Goal: Information Seeking & Learning: Learn about a topic

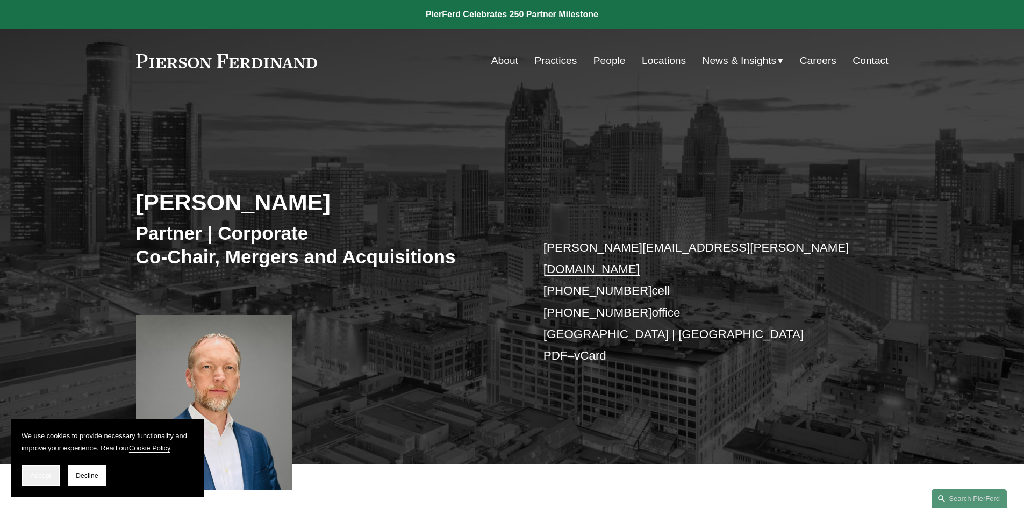
click at [45, 470] on button "Accept" at bounding box center [41, 476] width 39 height 22
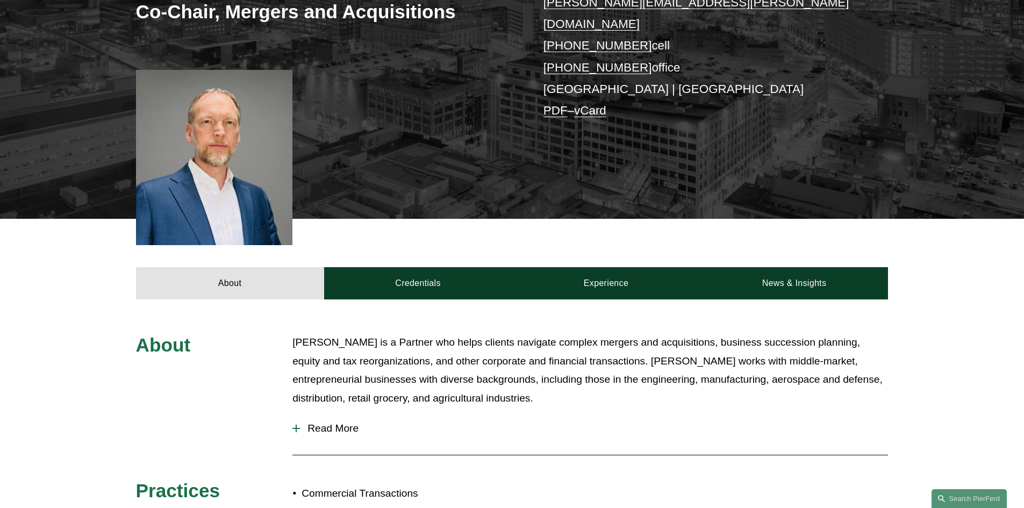
scroll to position [269, 0]
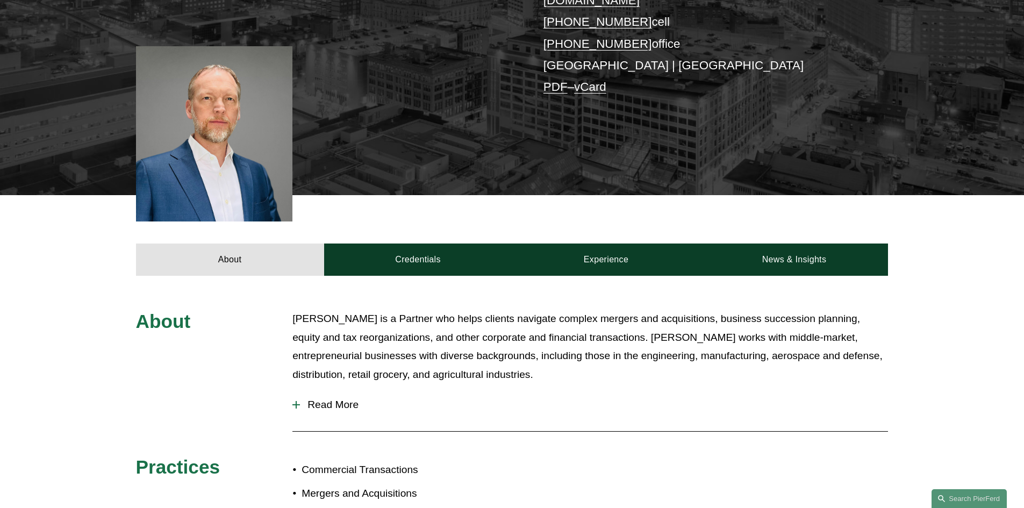
click at [329, 395] on button "Read More" at bounding box center [590, 405] width 596 height 28
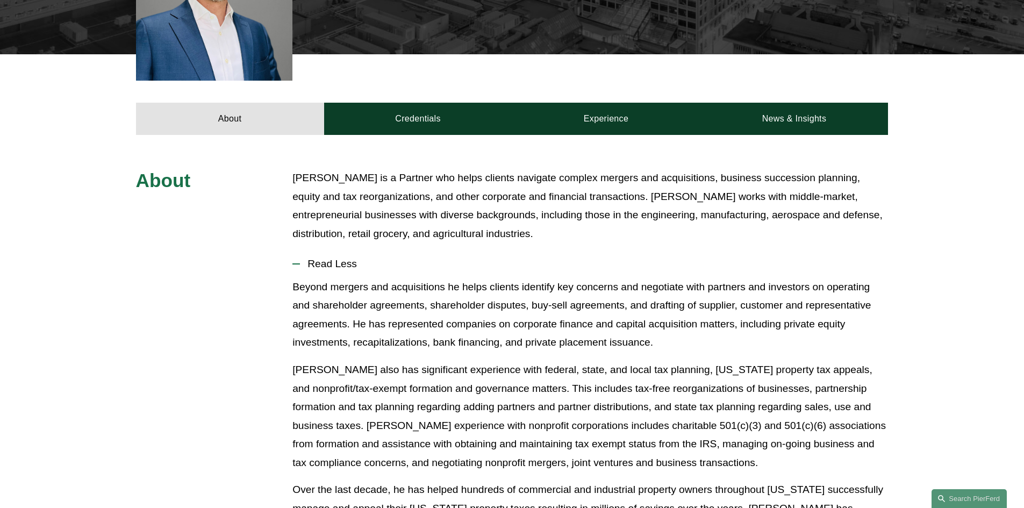
scroll to position [395, 0]
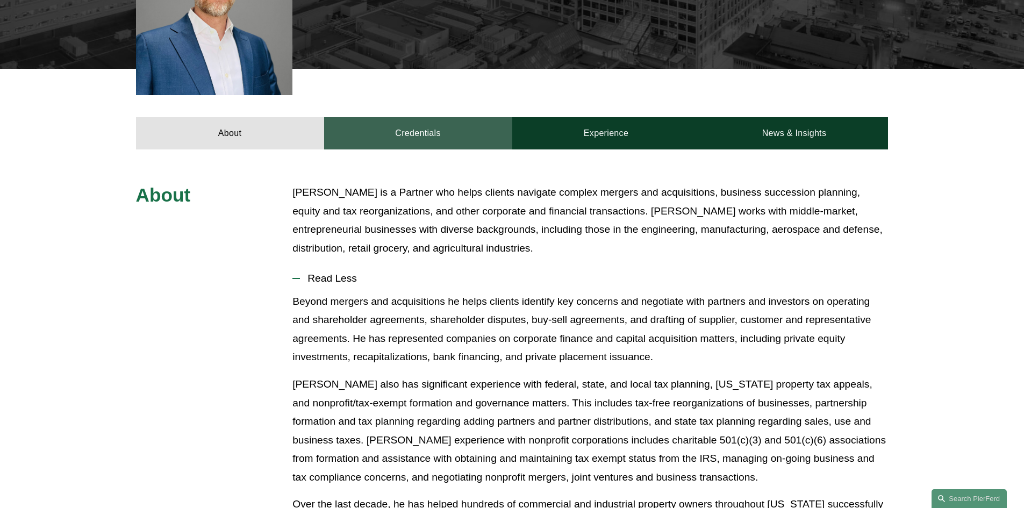
drag, startPoint x: 319, startPoint y: 378, endPoint x: 358, endPoint y: 104, distance: 277.5
click at [358, 117] on link "Credentials" at bounding box center [418, 133] width 188 height 32
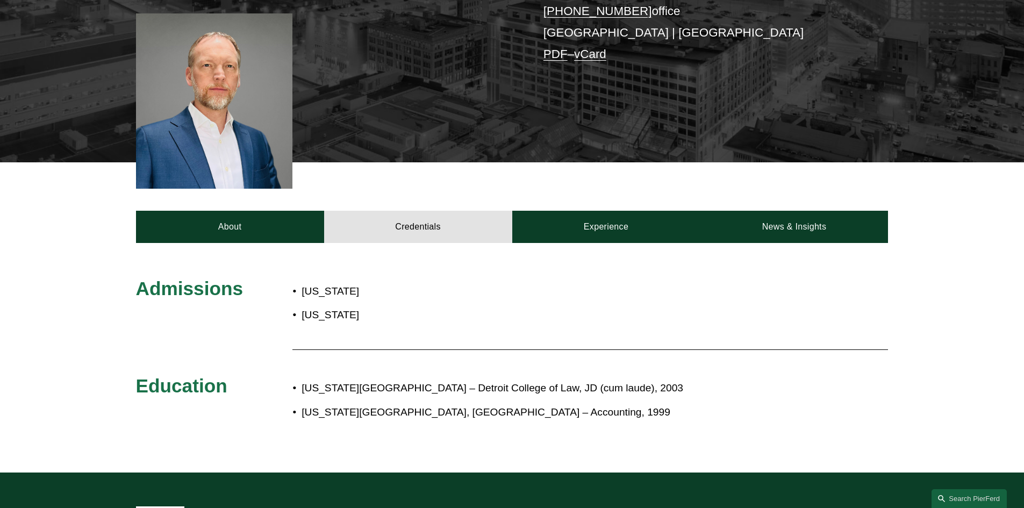
scroll to position [288, 0]
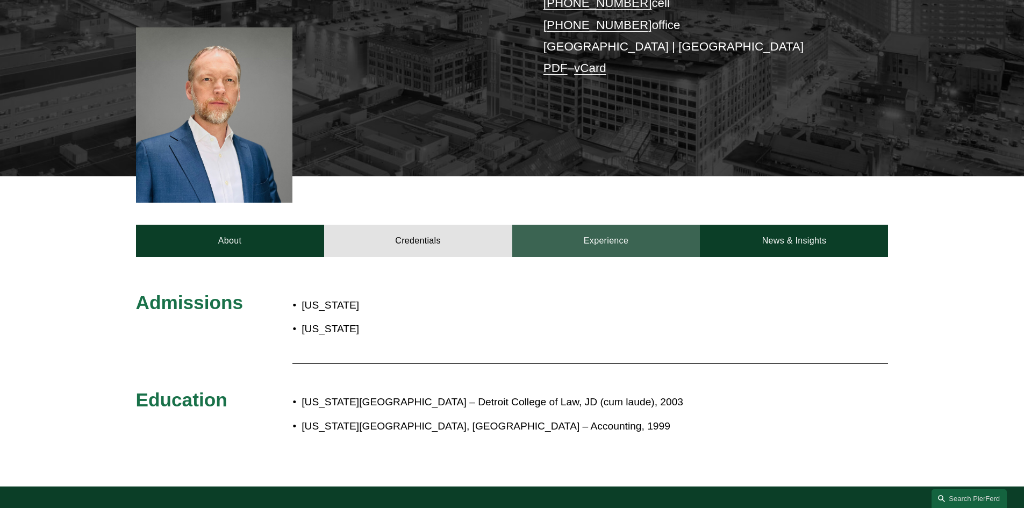
click at [582, 225] on link "Experience" at bounding box center [606, 241] width 188 height 32
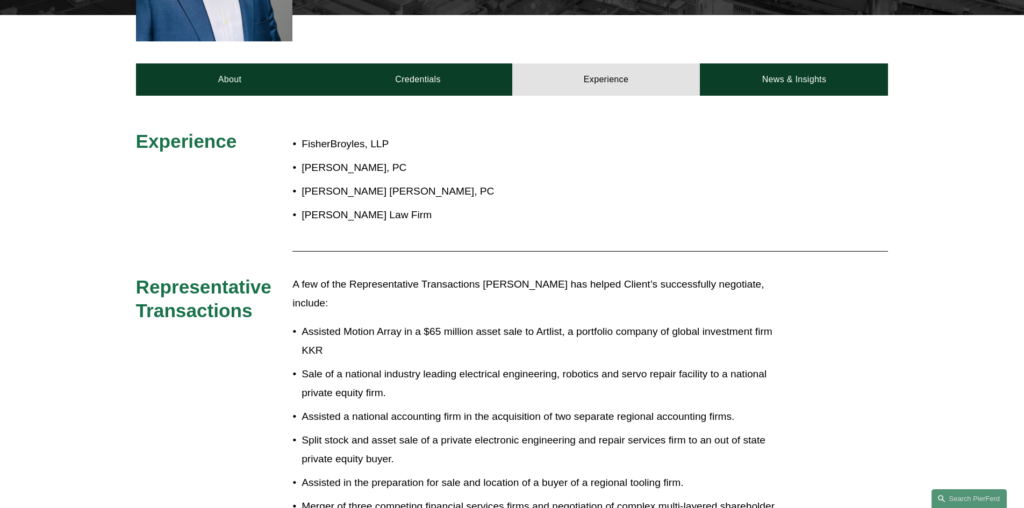
scroll to position [0, 0]
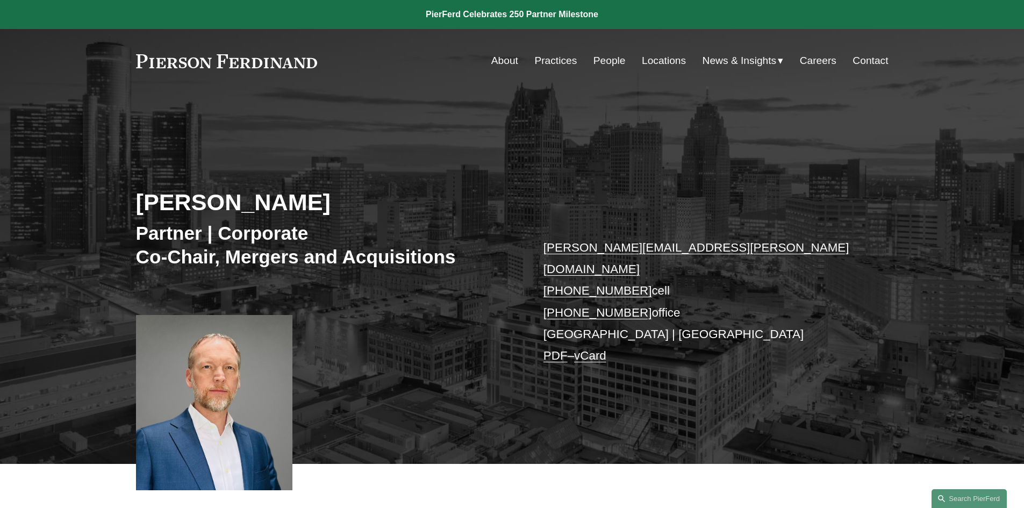
click at [597, 63] on link "People" at bounding box center [609, 61] width 32 height 20
click at [599, 71] on link "People" at bounding box center [609, 61] width 32 height 20
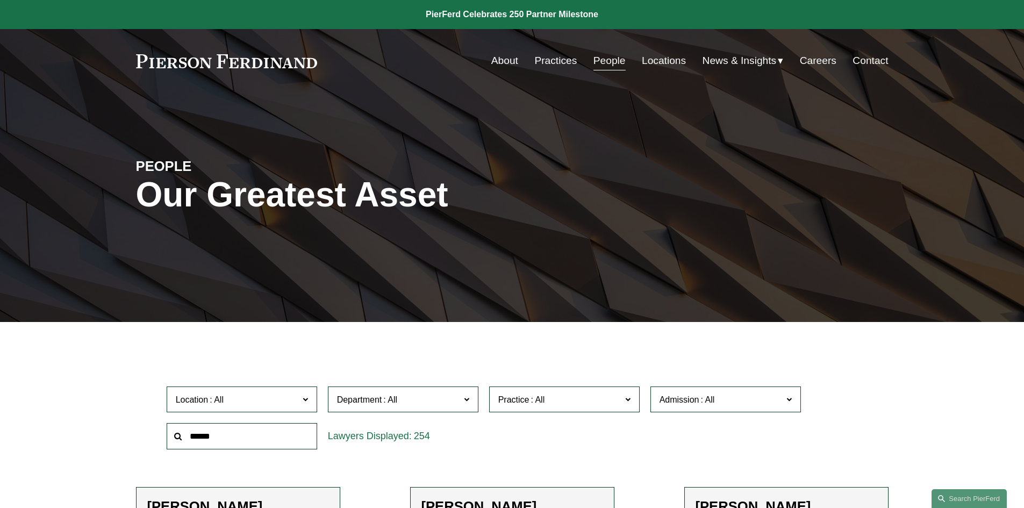
drag, startPoint x: 283, startPoint y: 234, endPoint x: 285, endPoint y: 218, distance: 16.2
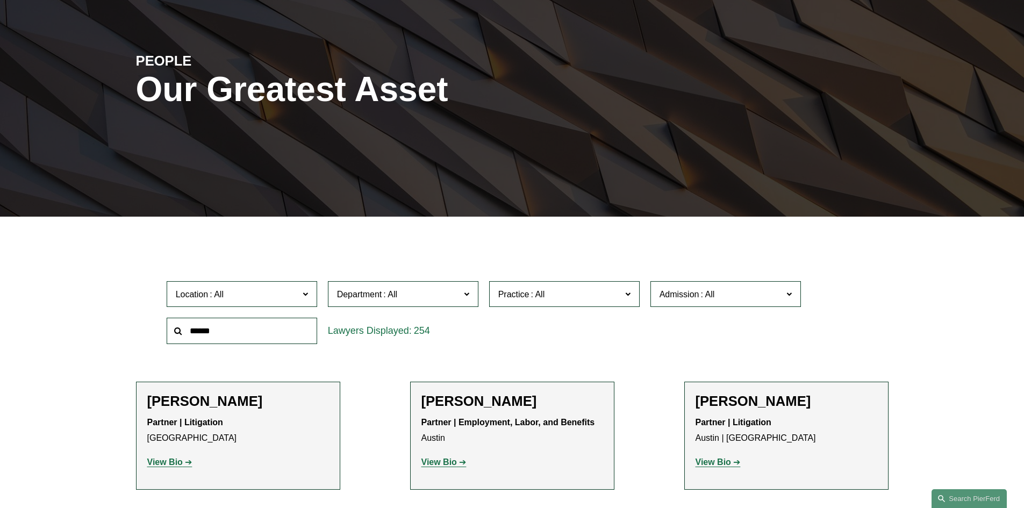
scroll to position [161, 0]
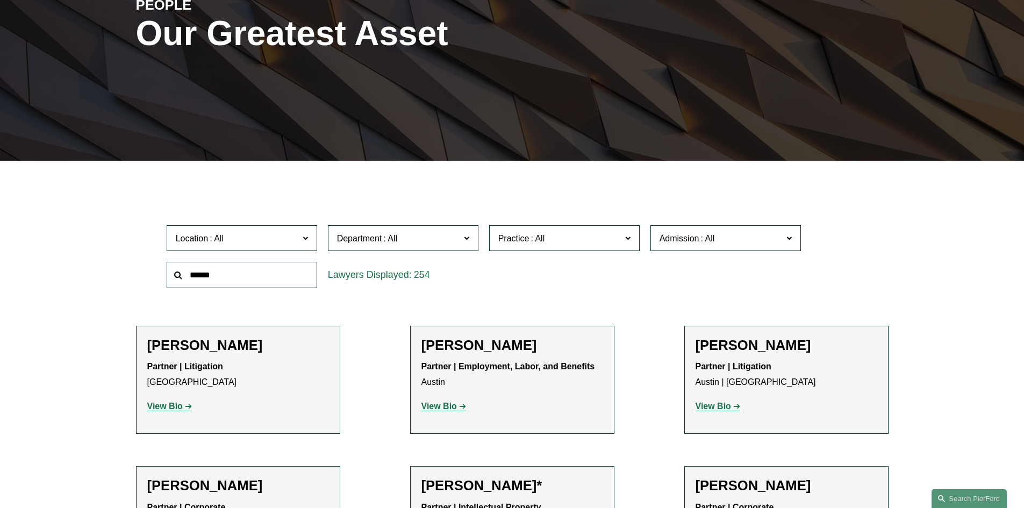
click at [360, 253] on div "Department All Corporate Employment, Labor, and Benefits Intellectual Property …" at bounding box center [403, 238] width 161 height 37
click at [368, 239] on span "Department" at bounding box center [359, 238] width 45 height 9
click at [522, 244] on span "Practice" at bounding box center [559, 238] width 123 height 15
click at [662, 244] on span "Admission" at bounding box center [721, 238] width 123 height 15
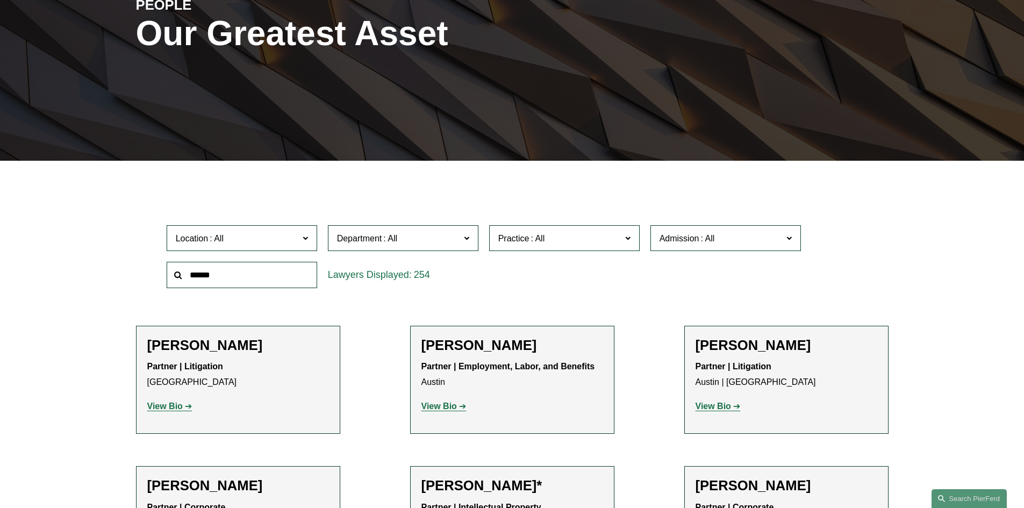
click at [0, 0] on link "Michigan" at bounding box center [0, 0] width 0 height 0
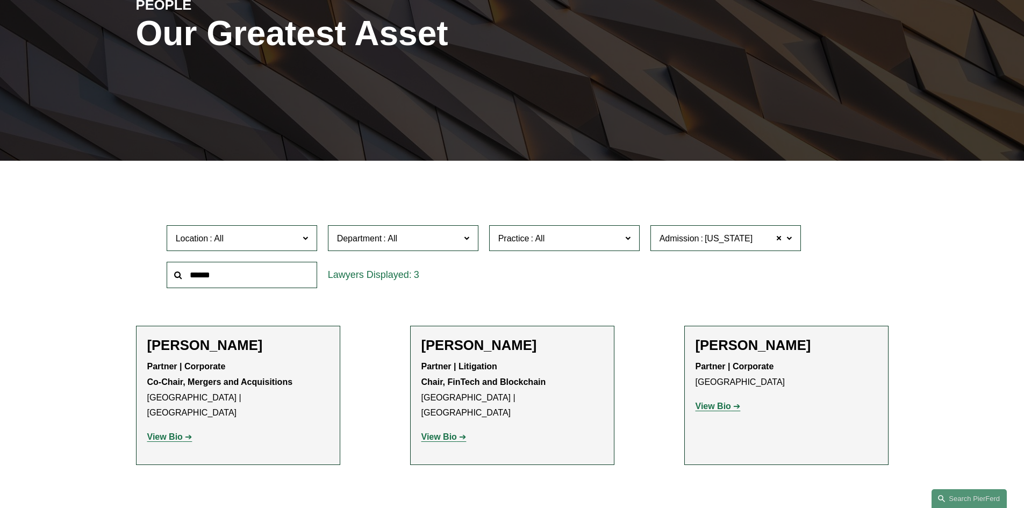
click at [227, 278] on input "text" at bounding box center [242, 275] width 151 height 26
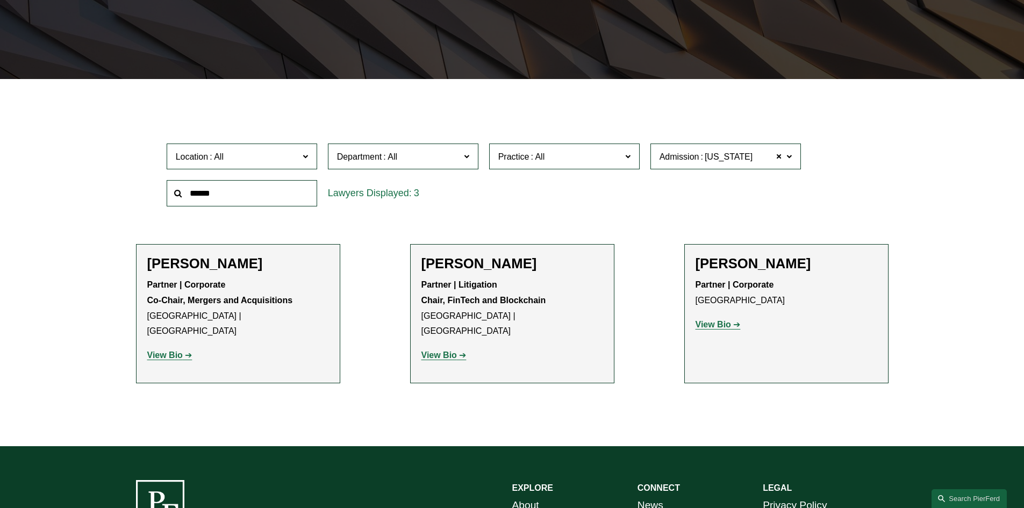
scroll to position [269, 0]
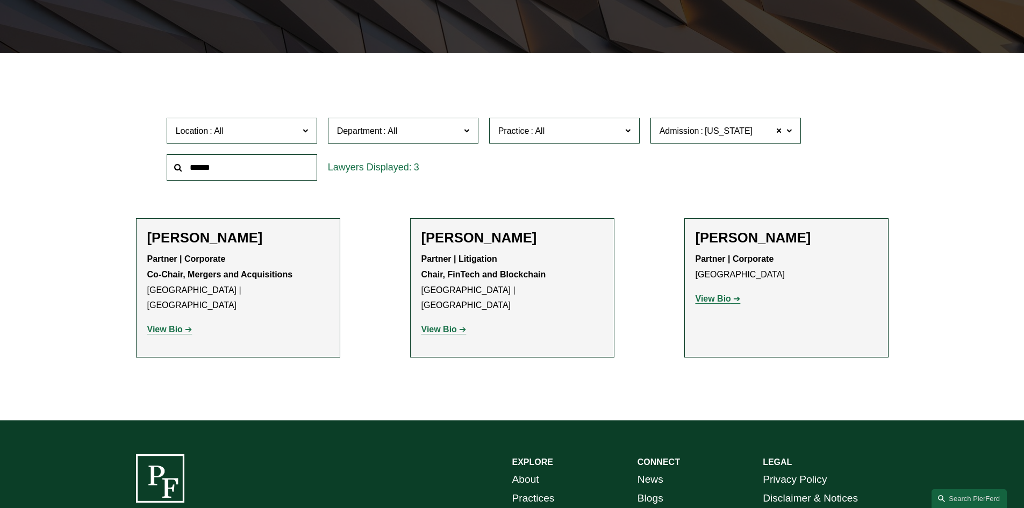
click at [696, 126] on span "Admission Michigan" at bounding box center [721, 131] width 123 height 15
click at [779, 133] on span at bounding box center [779, 131] width 6 height 14
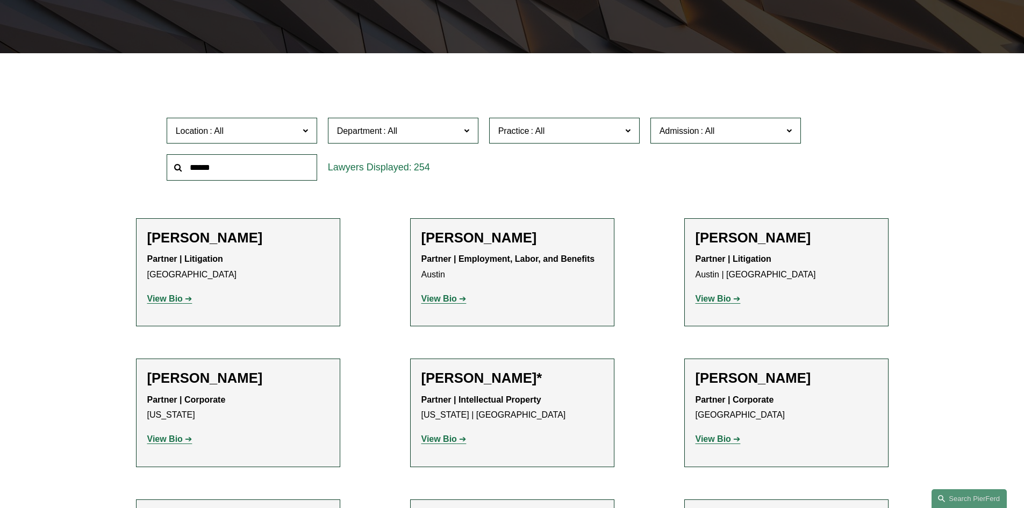
scroll to position [323, 0]
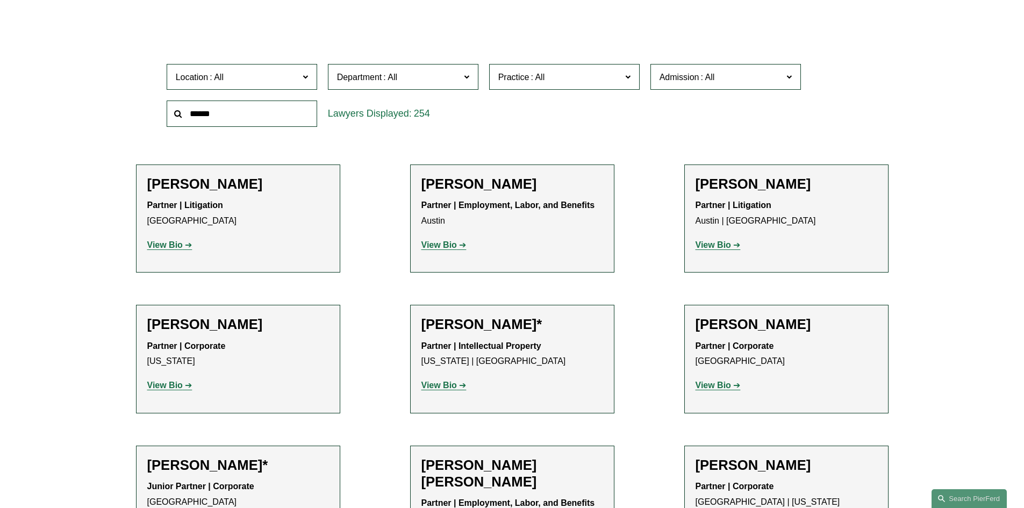
click at [427, 81] on span "Department" at bounding box center [398, 77] width 123 height 15
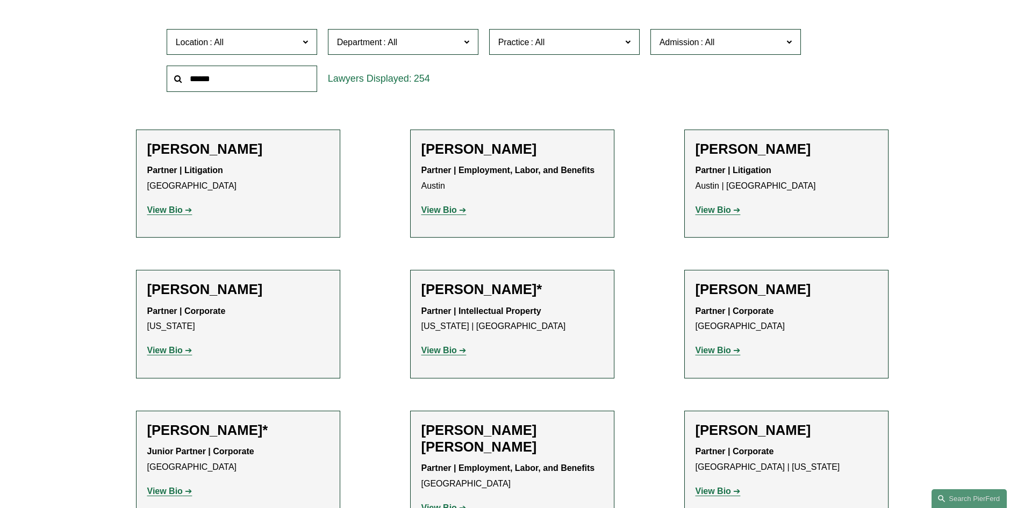
scroll to position [376, 0]
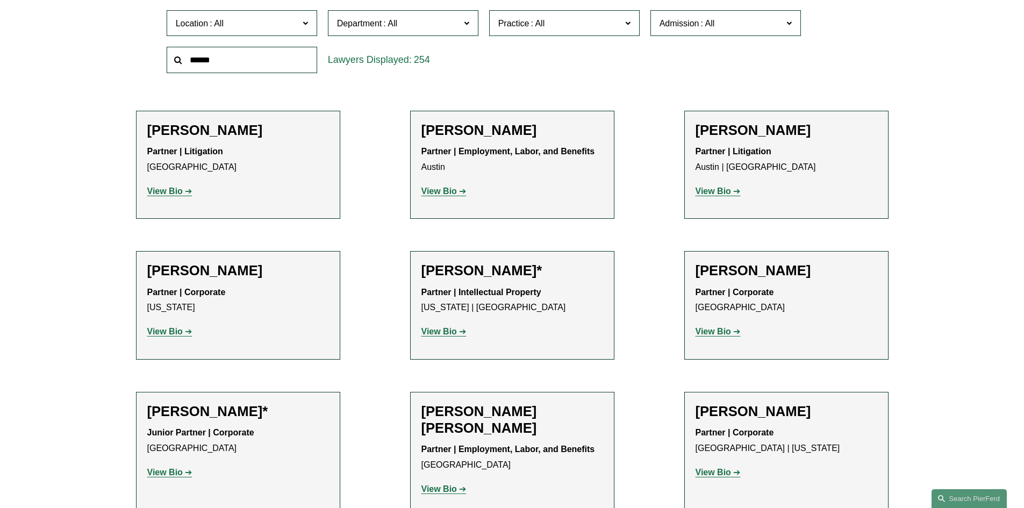
click at [249, 27] on span "Location" at bounding box center [237, 23] width 123 height 15
click at [0, 0] on link "Detroit" at bounding box center [0, 0] width 0 height 0
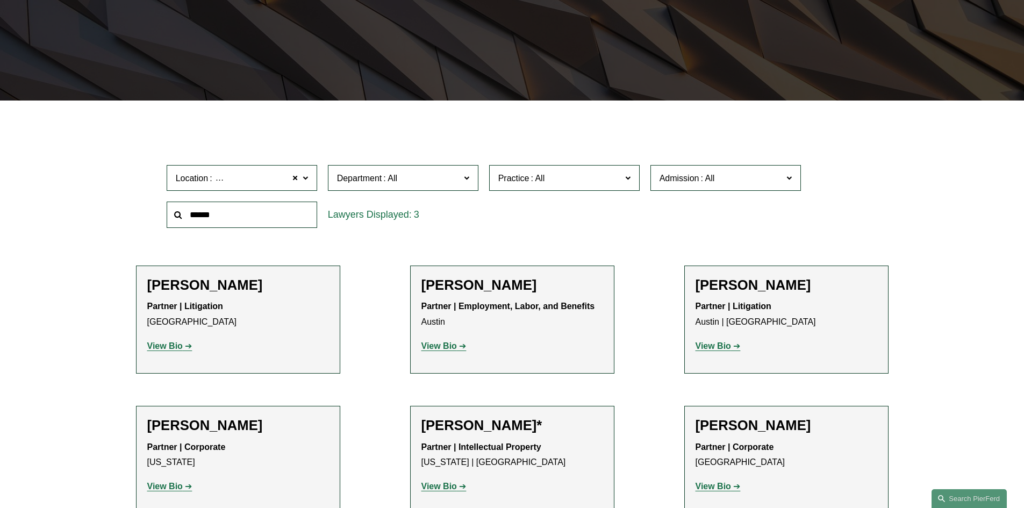
scroll to position [215, 0]
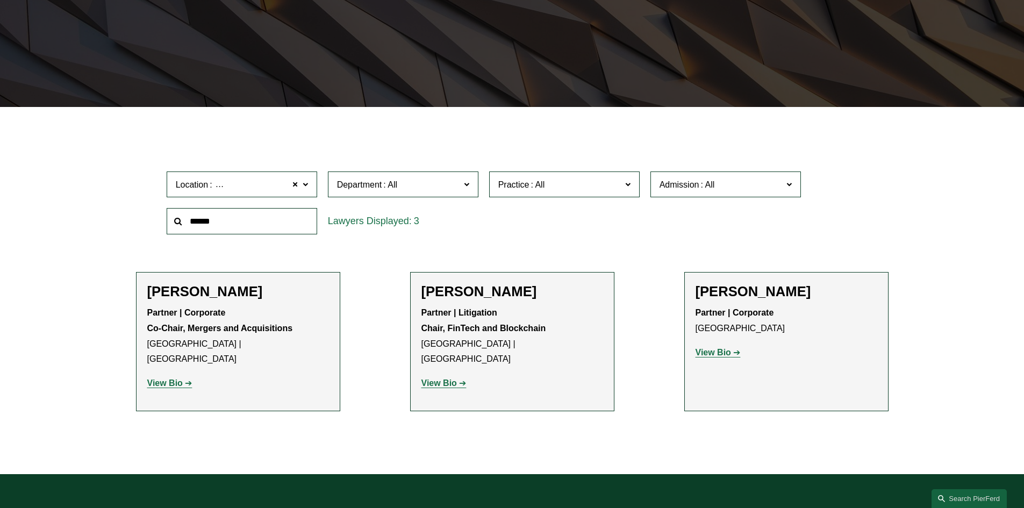
click at [701, 292] on h2 "Steven D. Szuch" at bounding box center [787, 291] width 182 height 17
click at [710, 351] on strong "View Bio" at bounding box center [713, 352] width 35 height 9
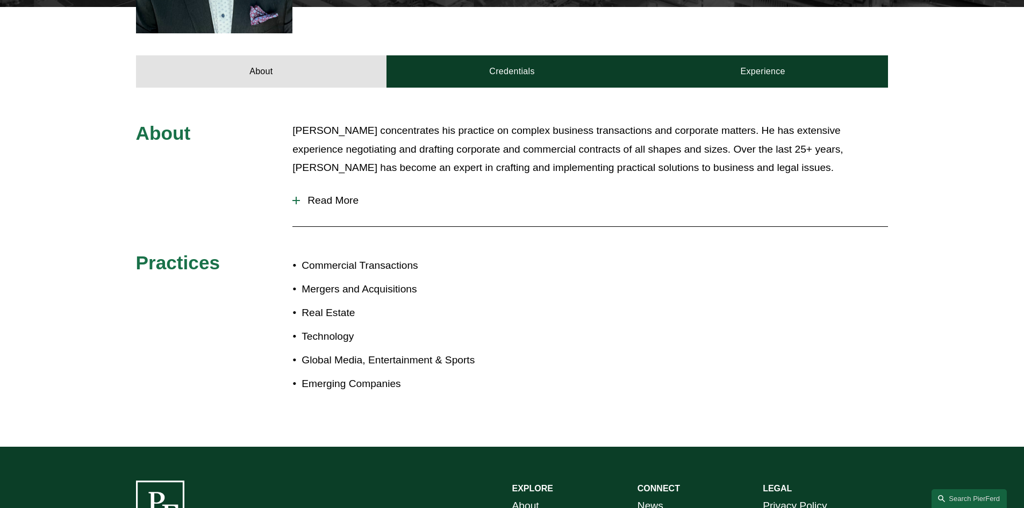
scroll to position [430, 0]
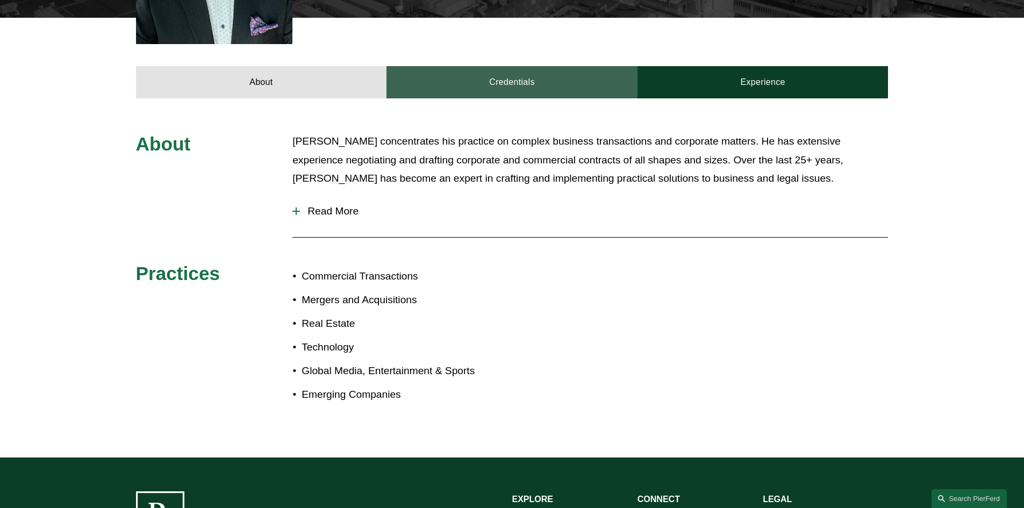
click at [454, 70] on link "Credentials" at bounding box center [511, 82] width 251 height 32
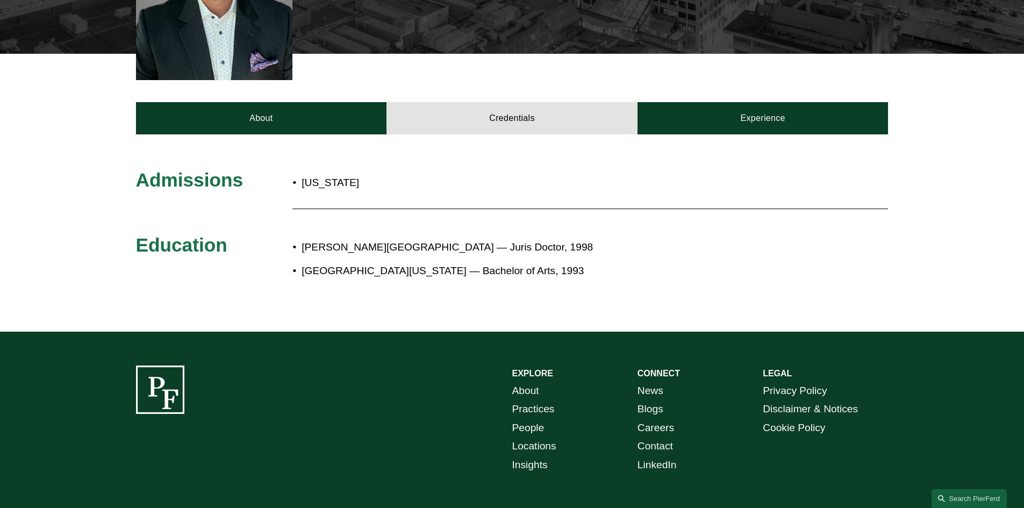
scroll to position [376, 0]
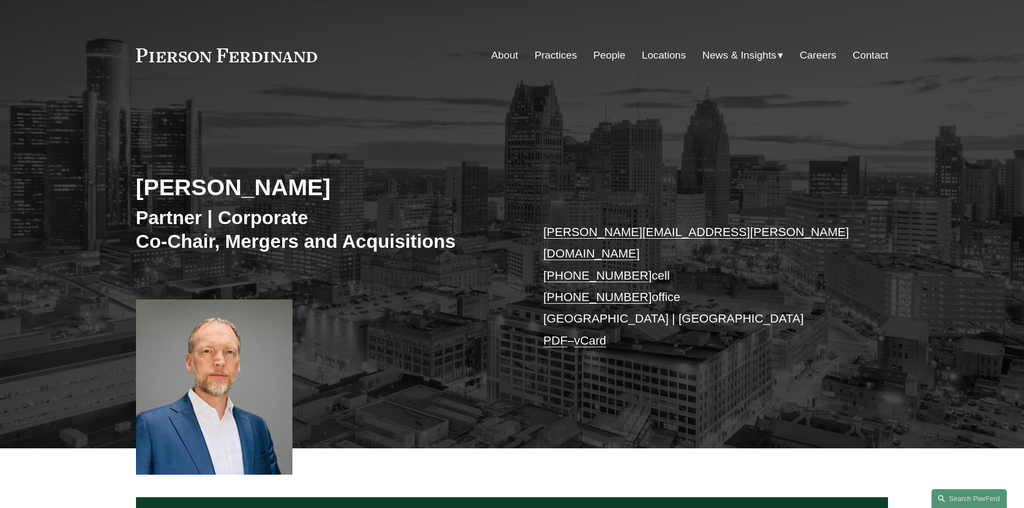
click at [539, 53] on link "Practices" at bounding box center [555, 55] width 42 height 20
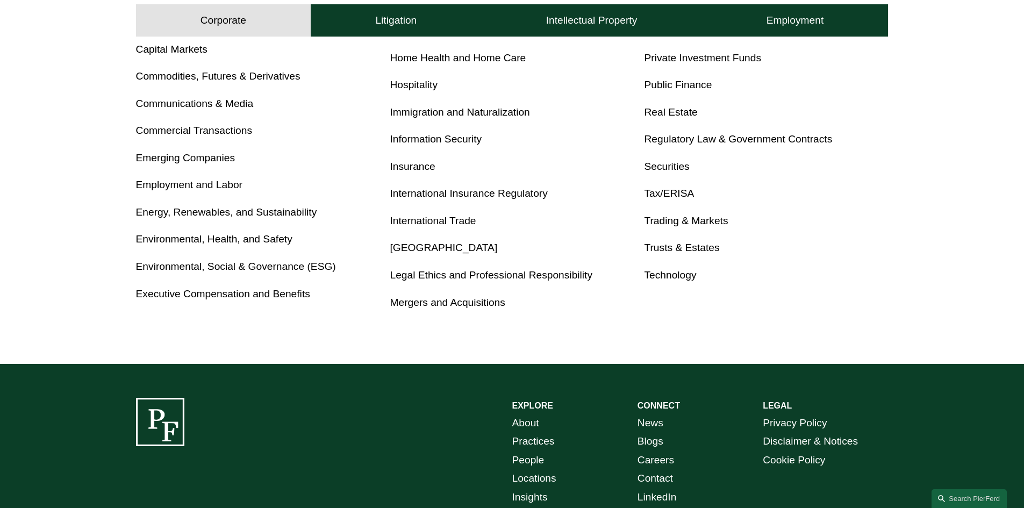
scroll to position [591, 0]
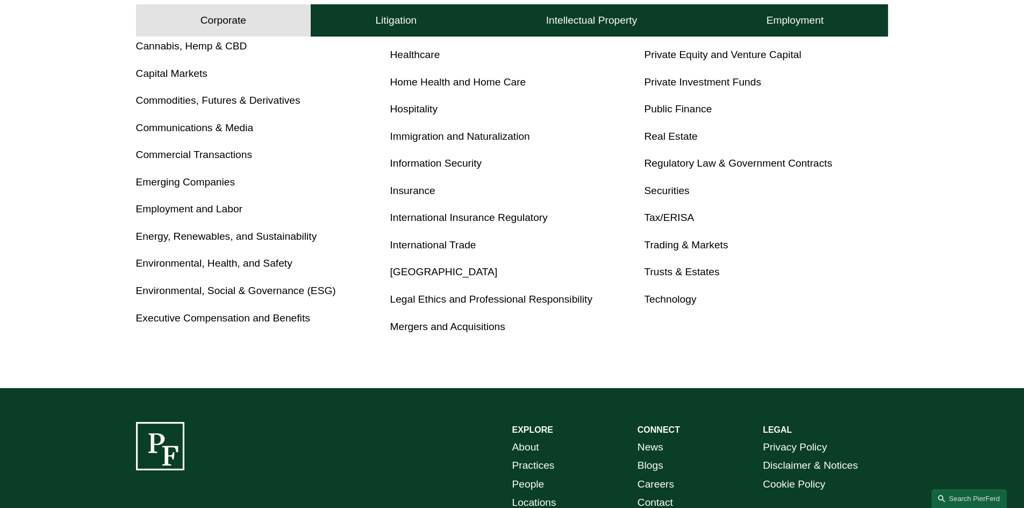
click at [414, 327] on link "Mergers and Acquisitions" at bounding box center [447, 326] width 115 height 11
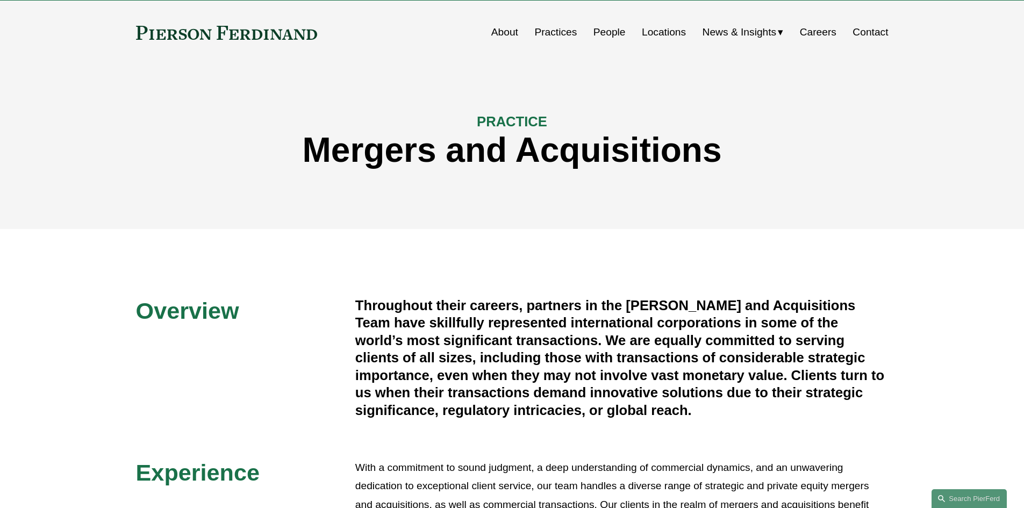
scroll to position [54, 0]
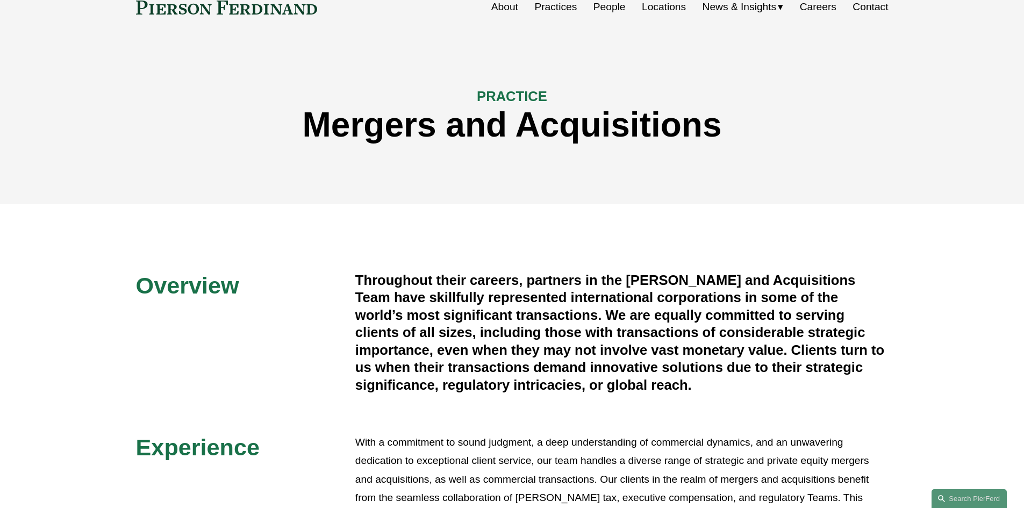
drag, startPoint x: 346, startPoint y: 291, endPoint x: 745, endPoint y: 388, distance: 410.4
click at [745, 388] on div "Overview Throughout their careers, partners in the Pierson Ferdinand Mergers an…" at bounding box center [512, 449] width 1024 height 356
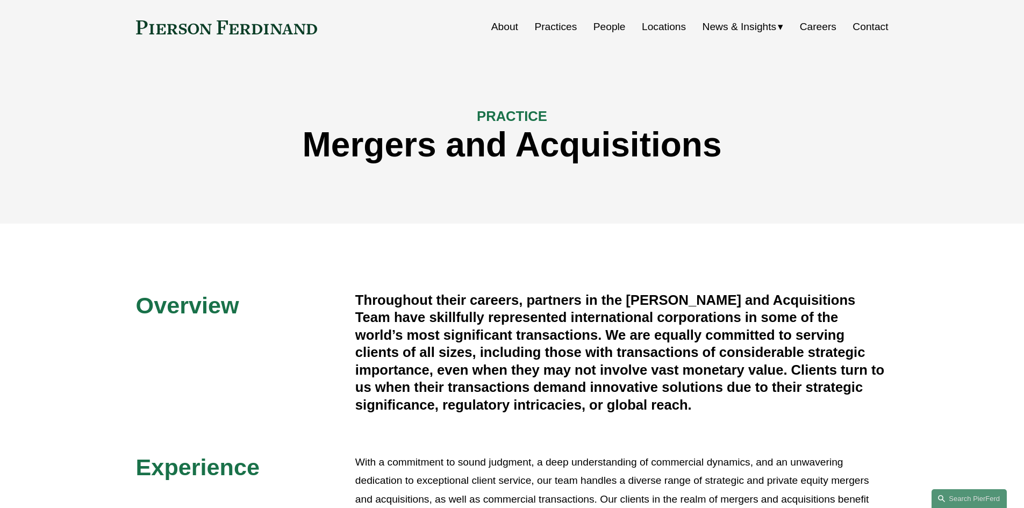
scroll to position [0, 0]
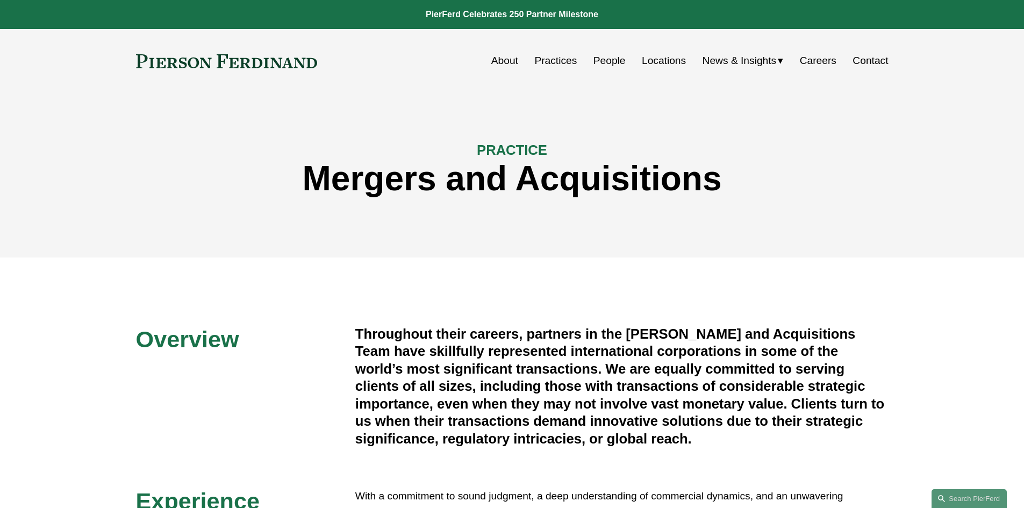
click at [547, 59] on link "Practices" at bounding box center [555, 61] width 42 height 20
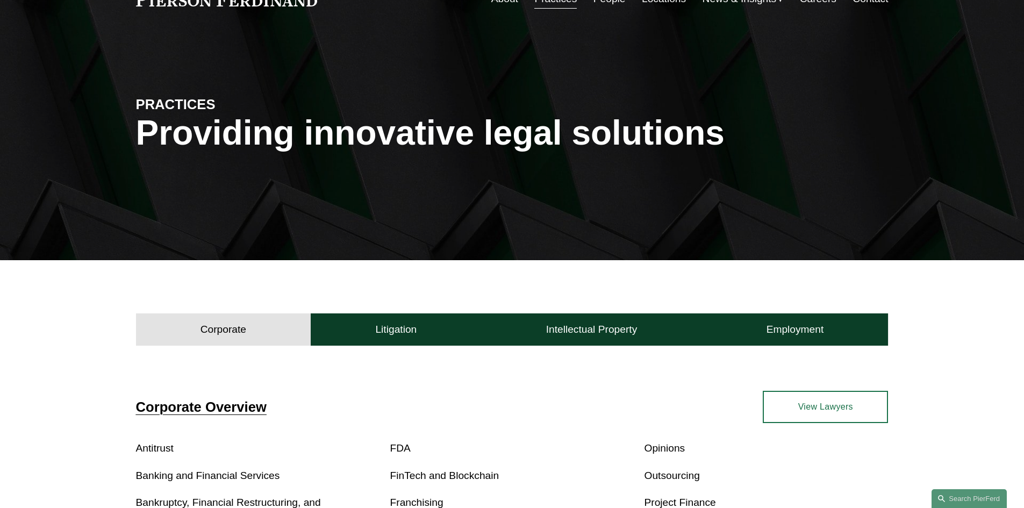
scroll to position [54, 0]
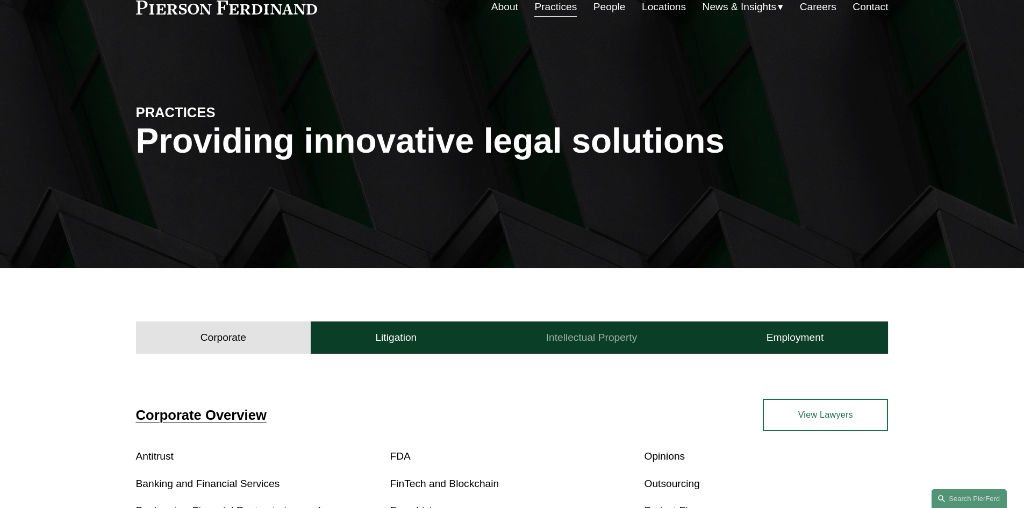
click at [571, 328] on button "Intellectual Property" at bounding box center [591, 337] width 220 height 32
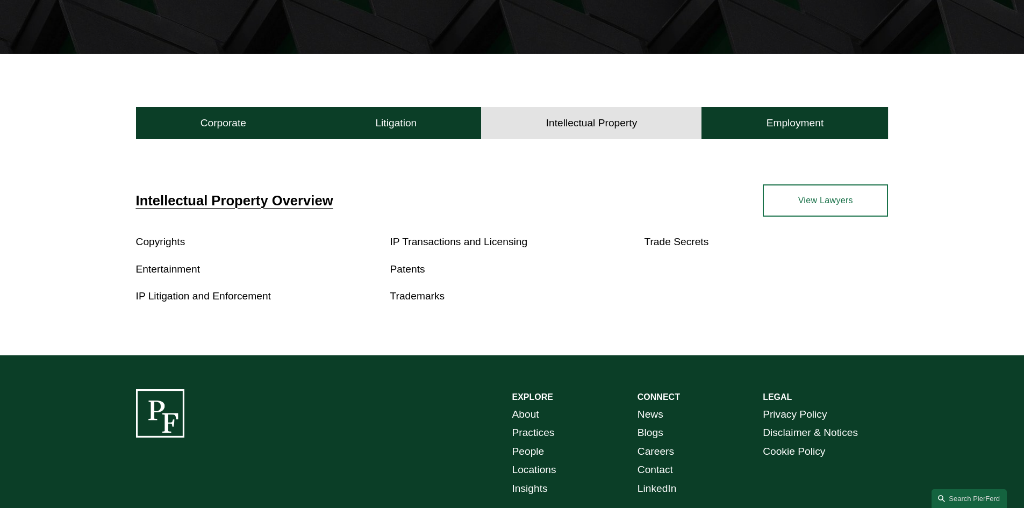
scroll to position [0, 0]
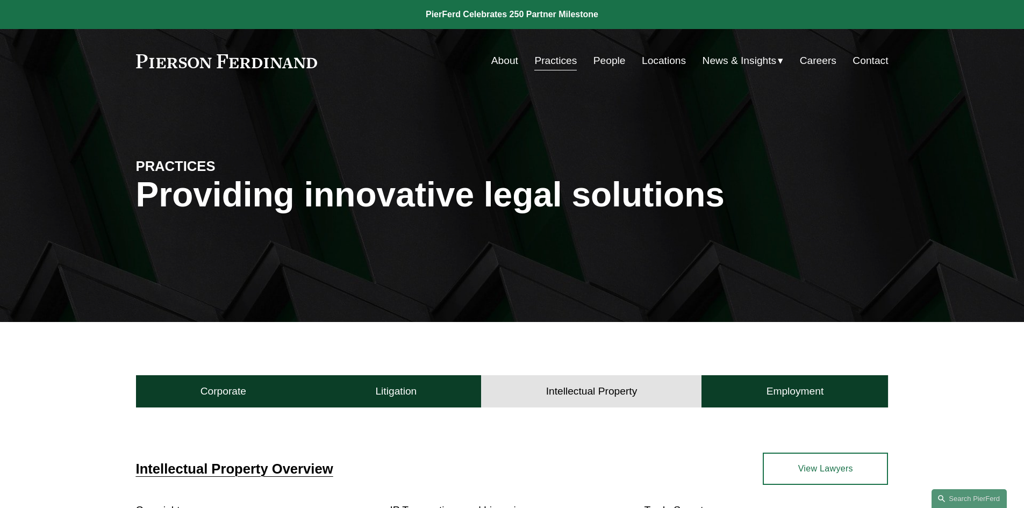
click at [675, 58] on link "Locations" at bounding box center [664, 61] width 44 height 20
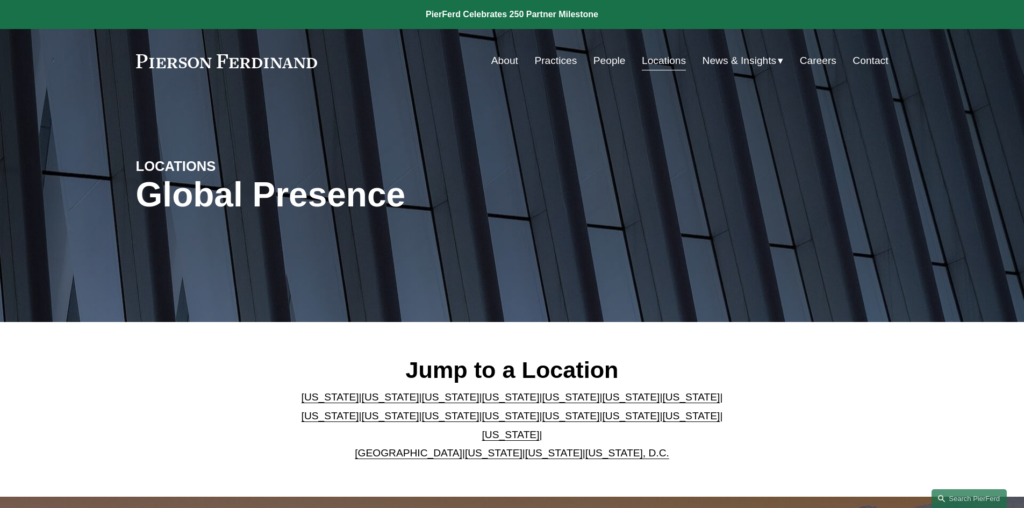
click at [335, 428] on p "[US_STATE] | [US_STATE] | [US_STATE] | [US_STATE] | [US_STATE] | [US_STATE] | […" at bounding box center [511, 425] width 439 height 74
click at [362, 421] on link "[US_STATE]" at bounding box center [391, 415] width 58 height 11
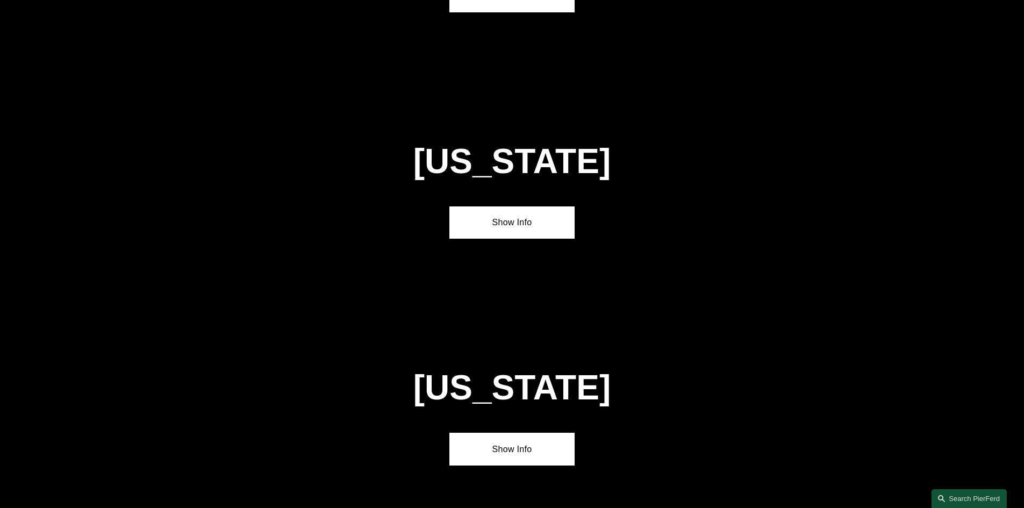
scroll to position [2302, 0]
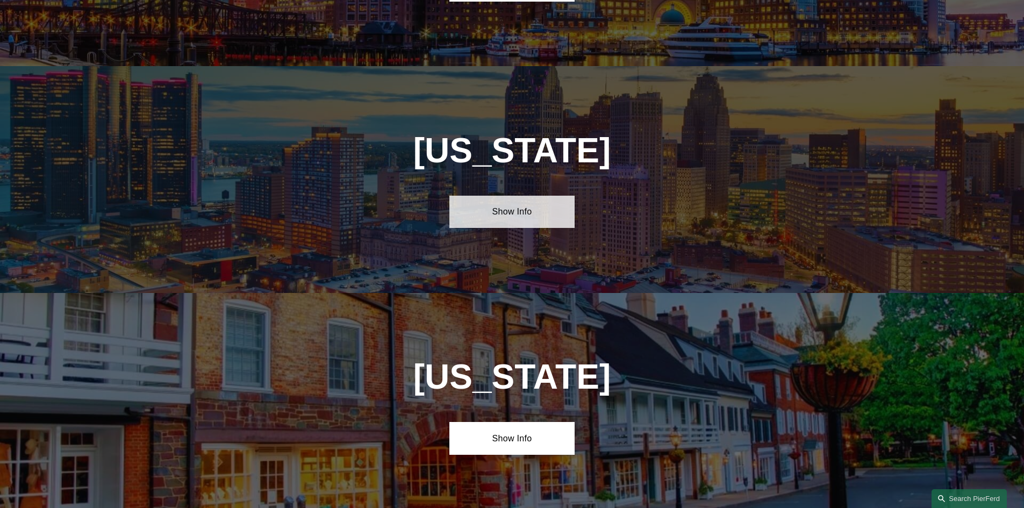
click at [506, 196] on link "Show Info" at bounding box center [511, 212] width 125 height 32
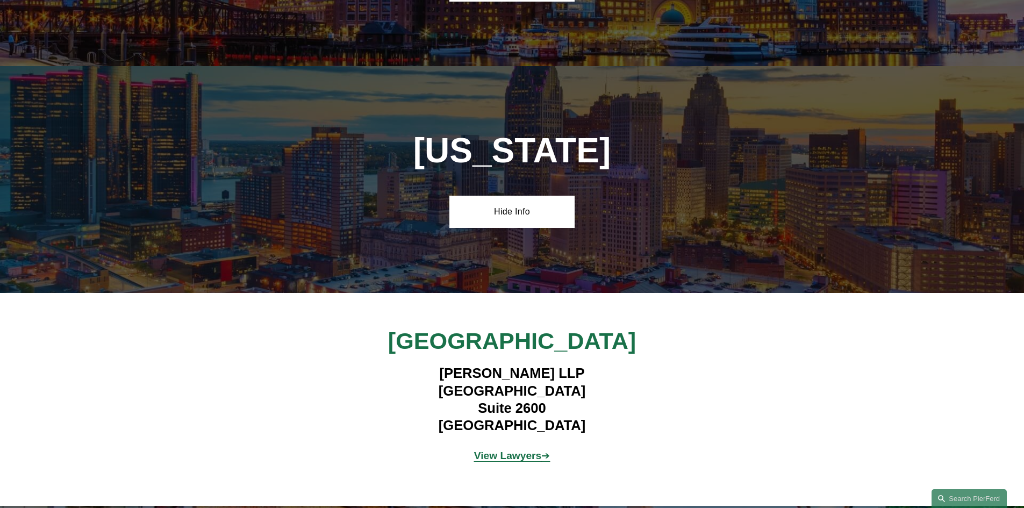
click at [509, 450] on strong "View Lawyers" at bounding box center [508, 455] width 68 height 11
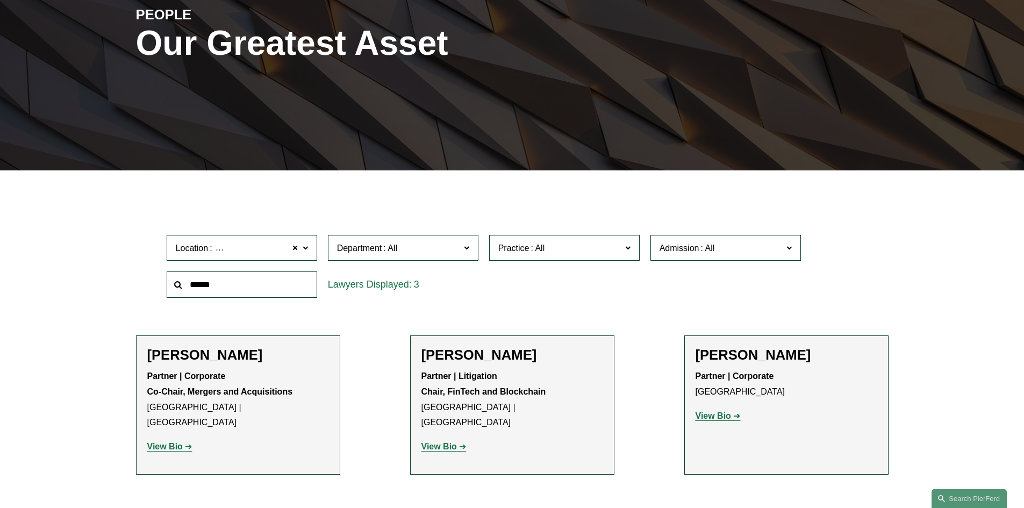
scroll to position [413, 0]
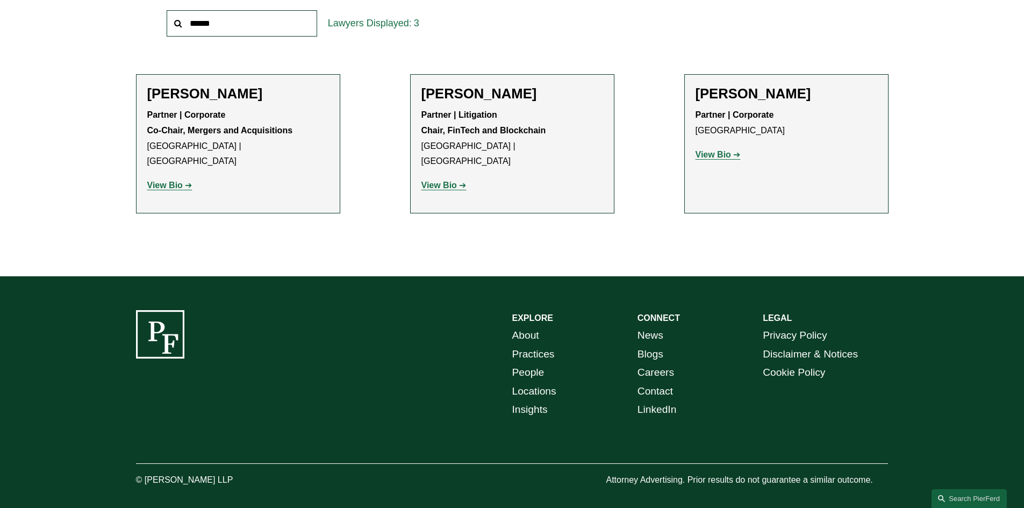
click at [438, 181] on strong "View Bio" at bounding box center [438, 185] width 35 height 9
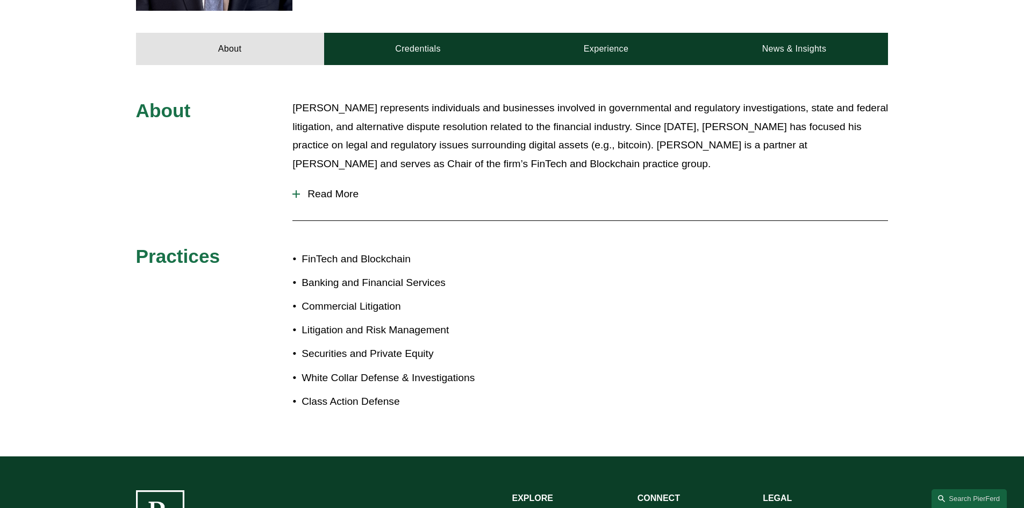
scroll to position [484, 0]
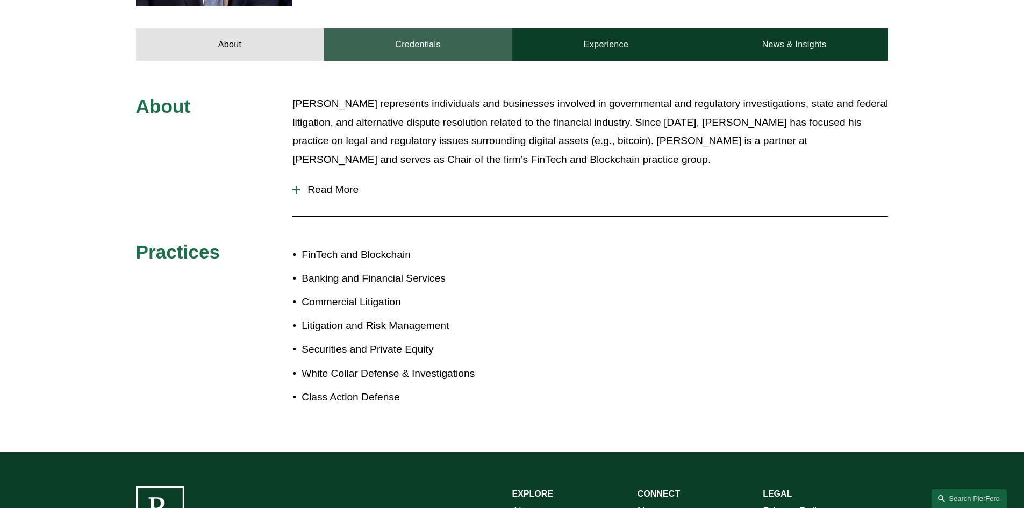
click at [433, 28] on link "Credentials" at bounding box center [418, 44] width 188 height 32
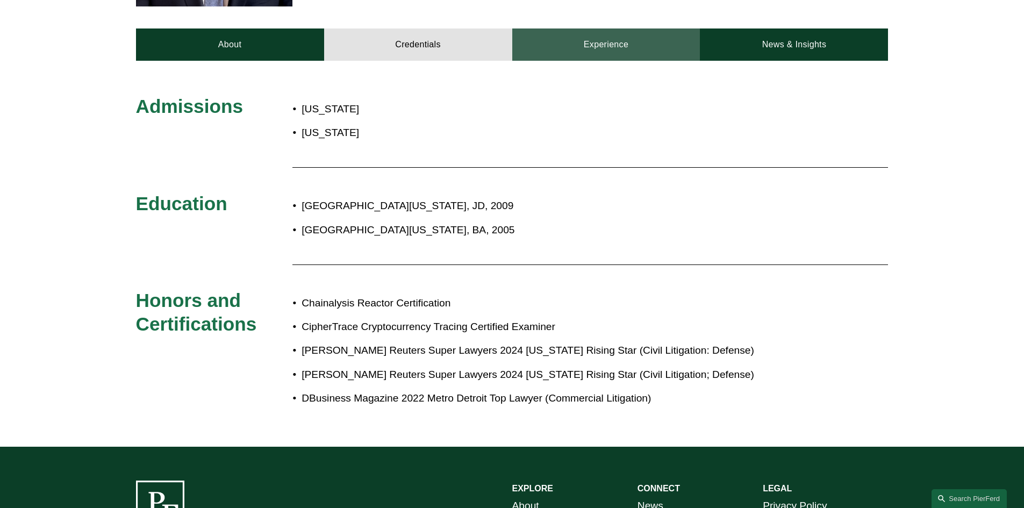
click at [589, 29] on link "Experience" at bounding box center [606, 44] width 188 height 32
click at [528, 32] on link "Experience" at bounding box center [606, 44] width 188 height 32
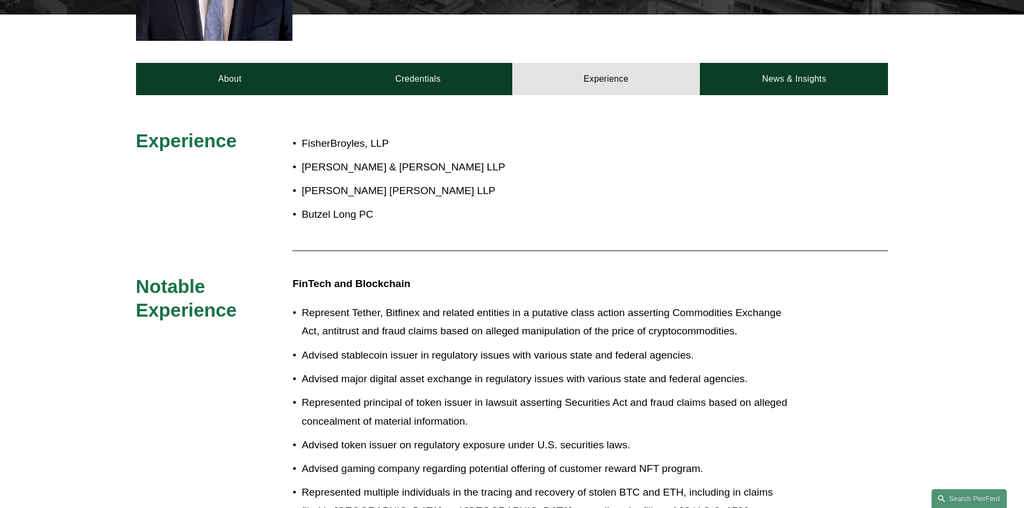
scroll to position [430, 0]
